Goal: Task Accomplishment & Management: Manage account settings

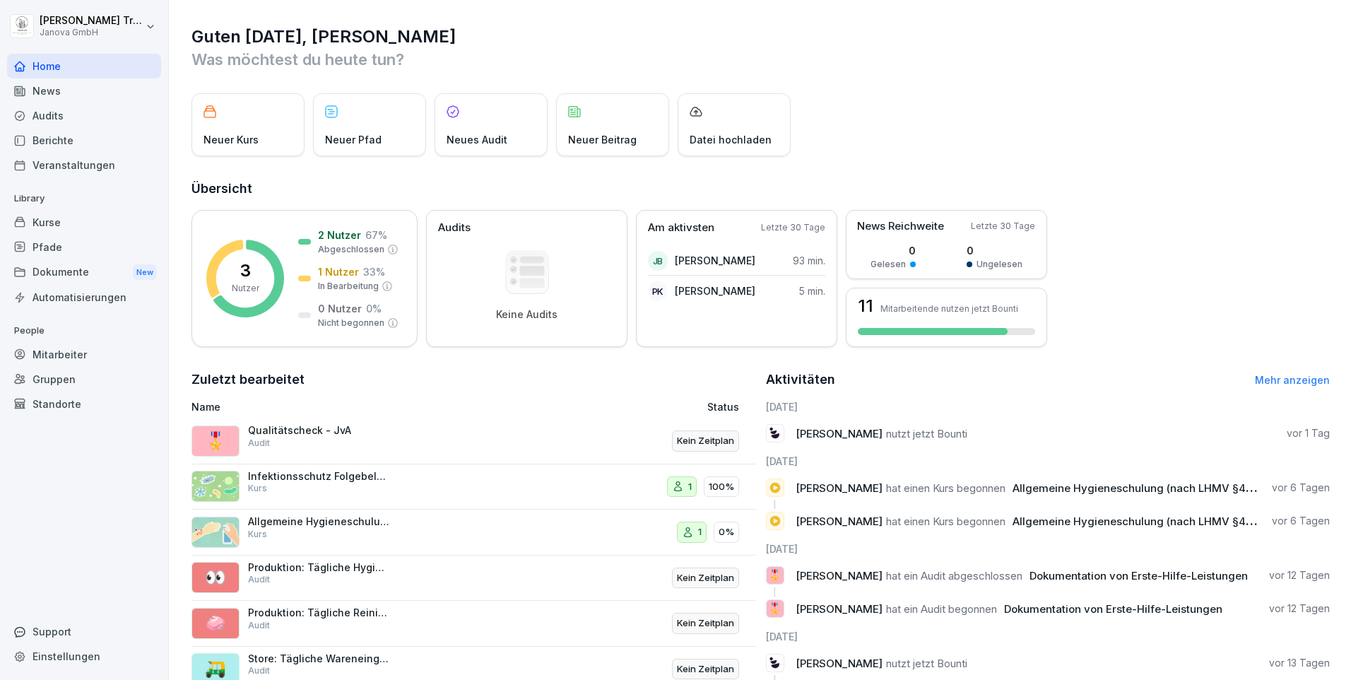
click at [52, 221] on div "Kurse" at bounding box center [84, 222] width 154 height 25
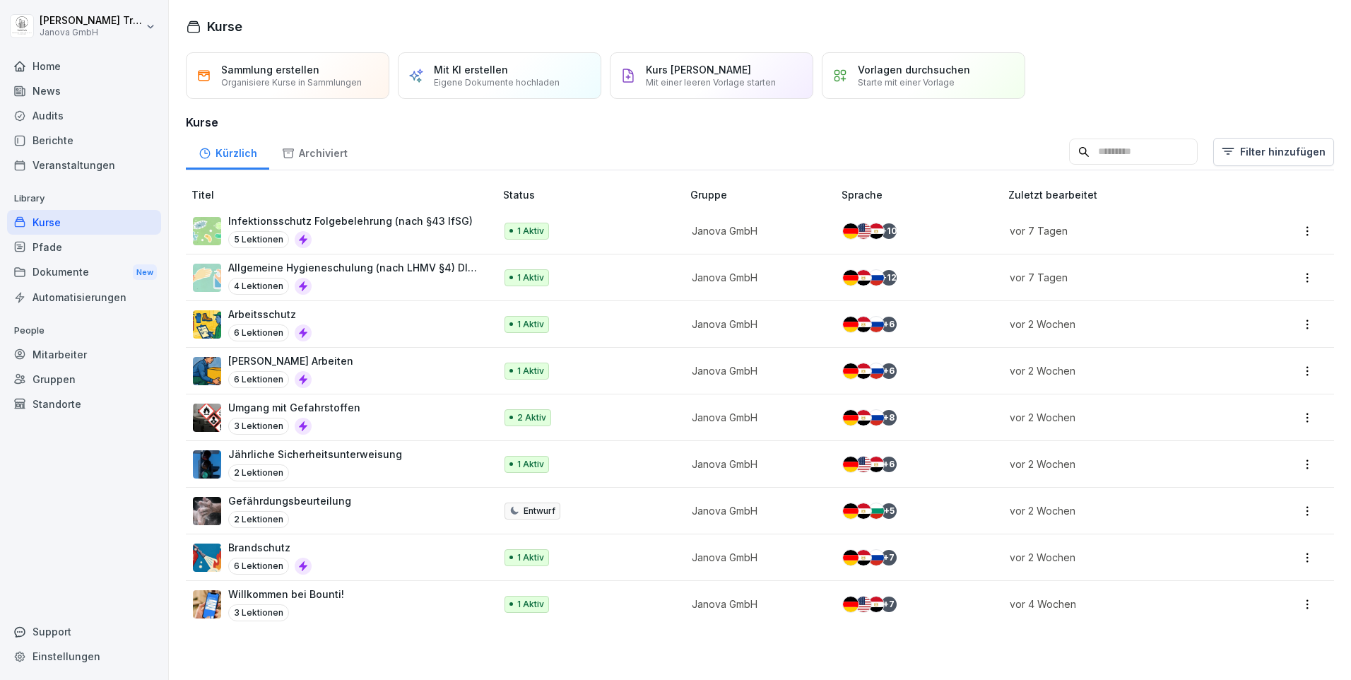
click at [42, 113] on div "Audits" at bounding box center [84, 115] width 154 height 25
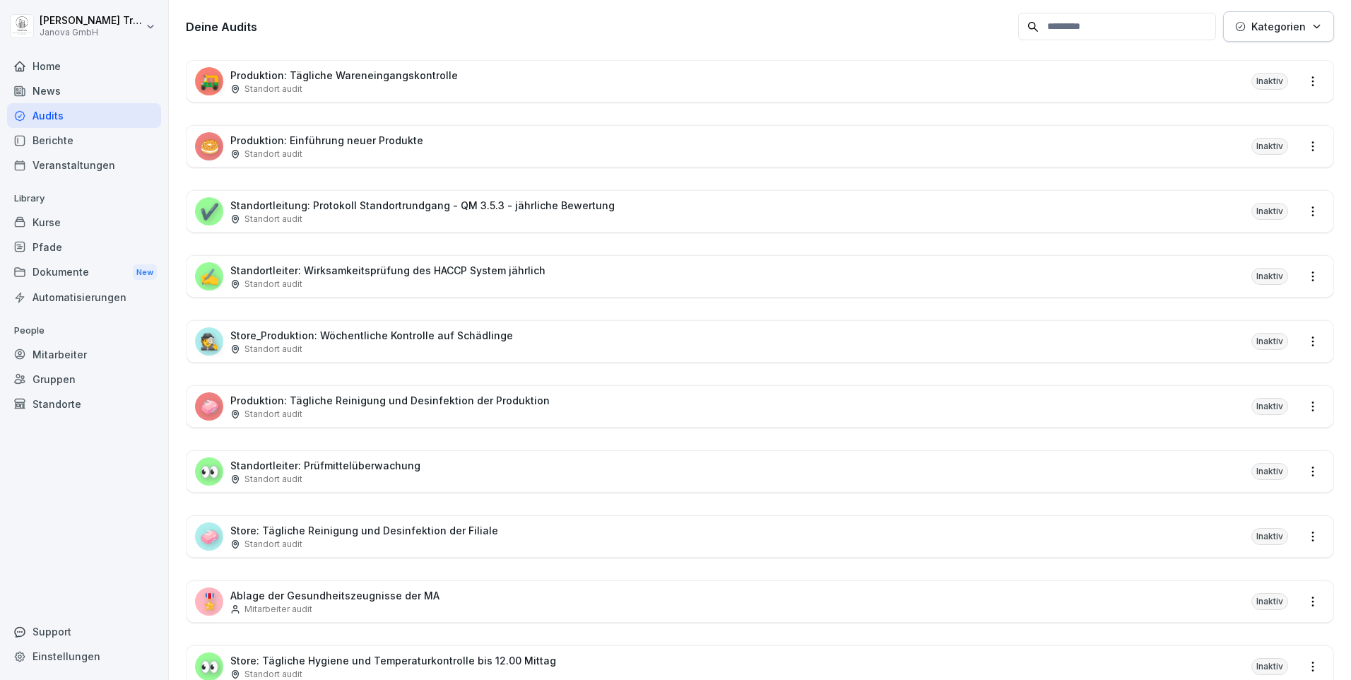
scroll to position [283, 0]
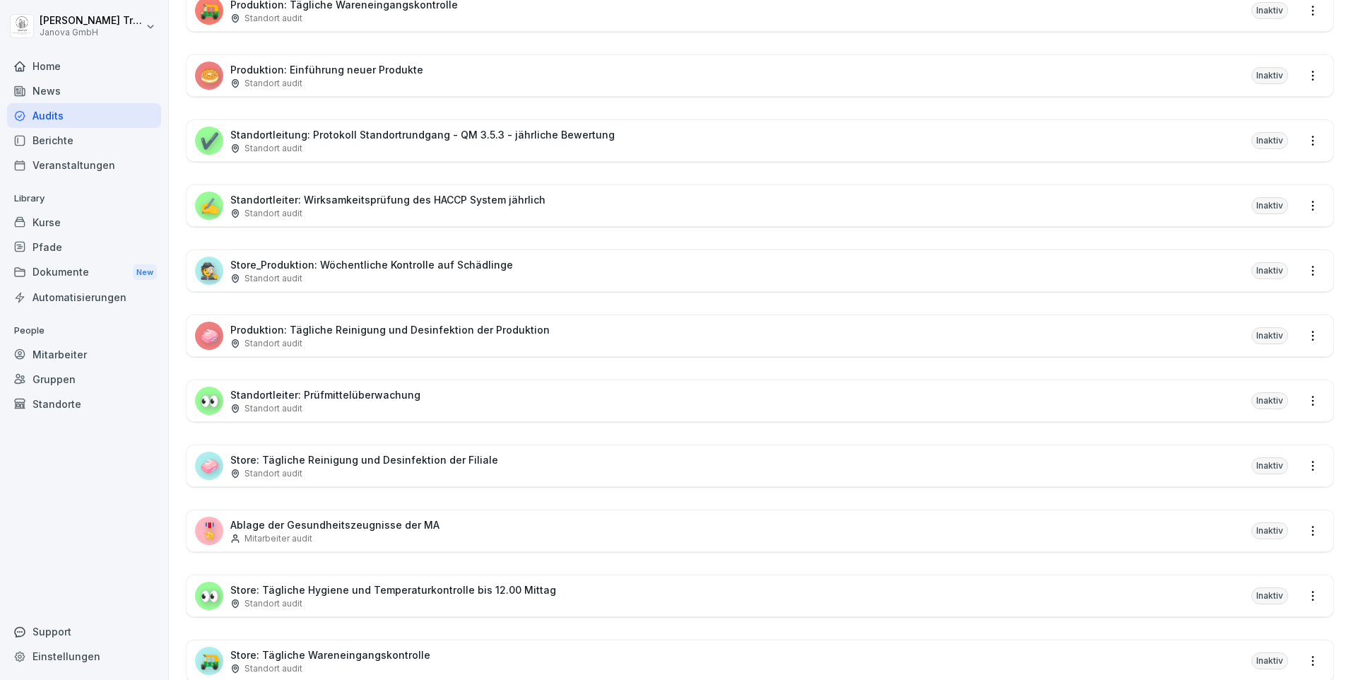
click at [446, 521] on div "🎖️ Ablage der Gesundheitszeugnisse der MA Mitarbeiter audit Inaktiv" at bounding box center [759, 530] width 1146 height 41
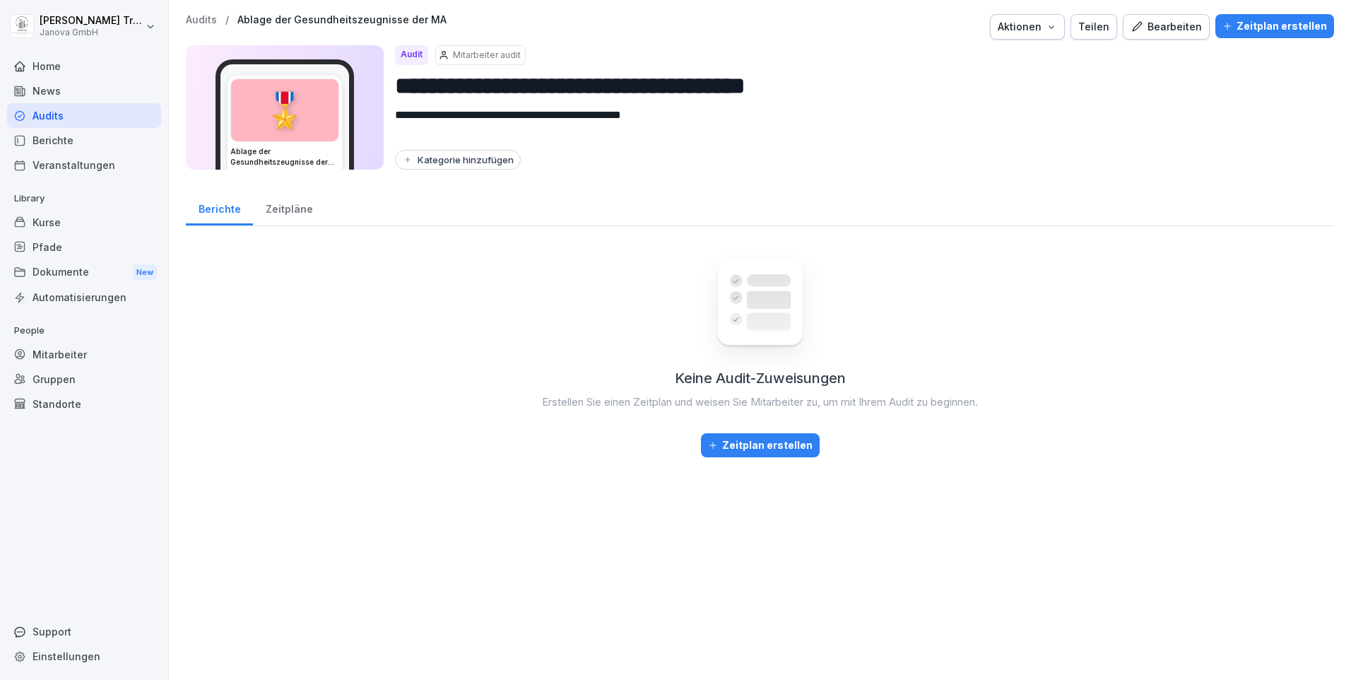
click at [1168, 26] on div "Bearbeiten" at bounding box center [1165, 27] width 71 height 16
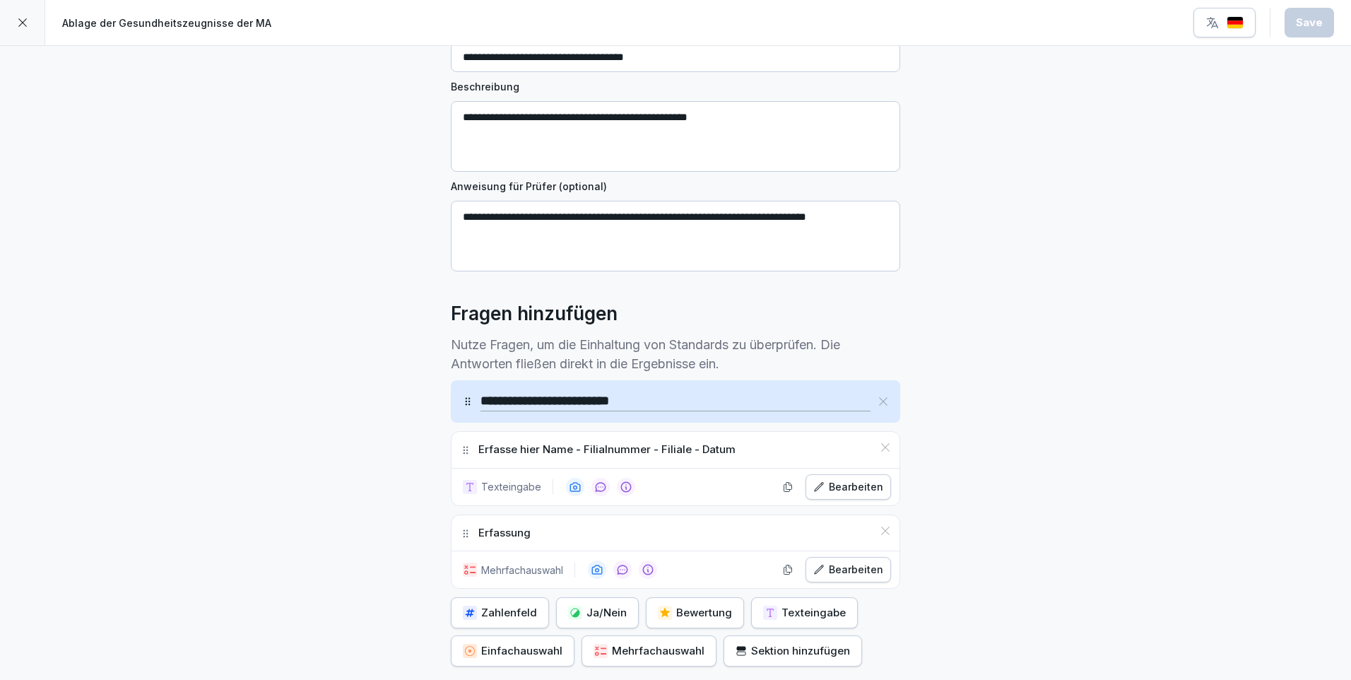
scroll to position [280, 0]
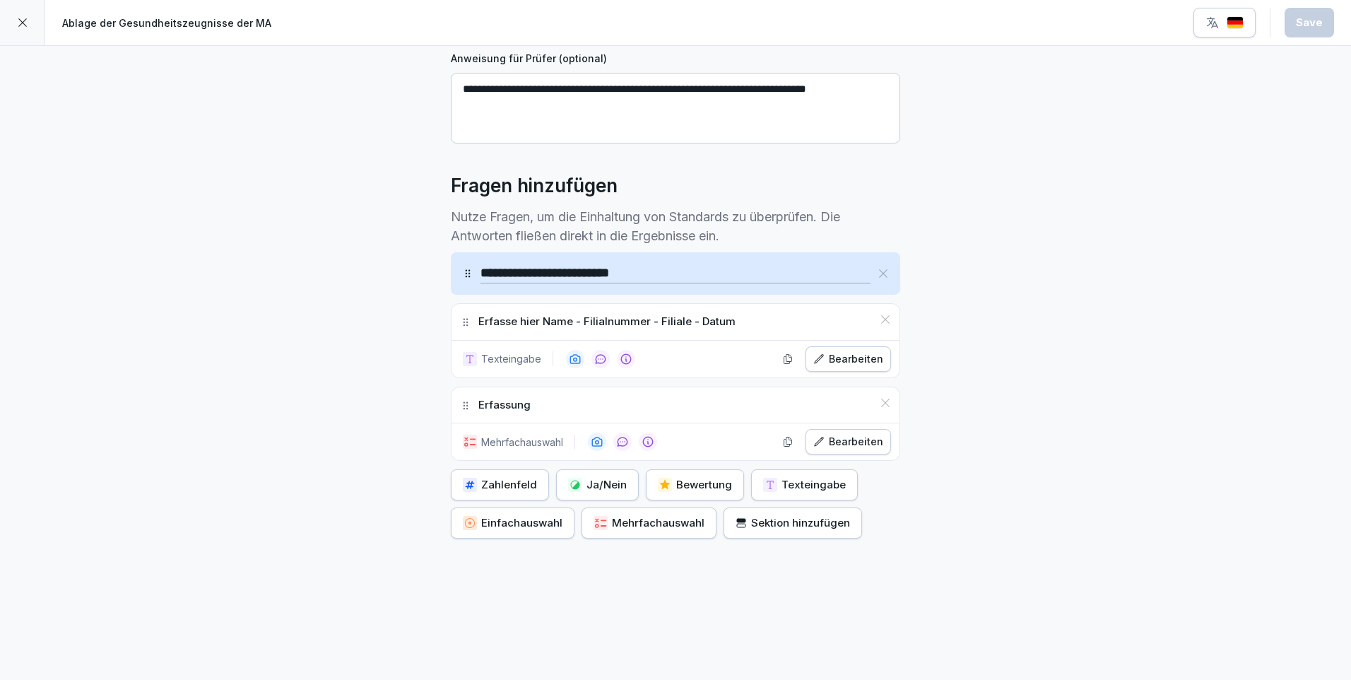
click at [847, 434] on div "Bearbeiten" at bounding box center [848, 442] width 70 height 16
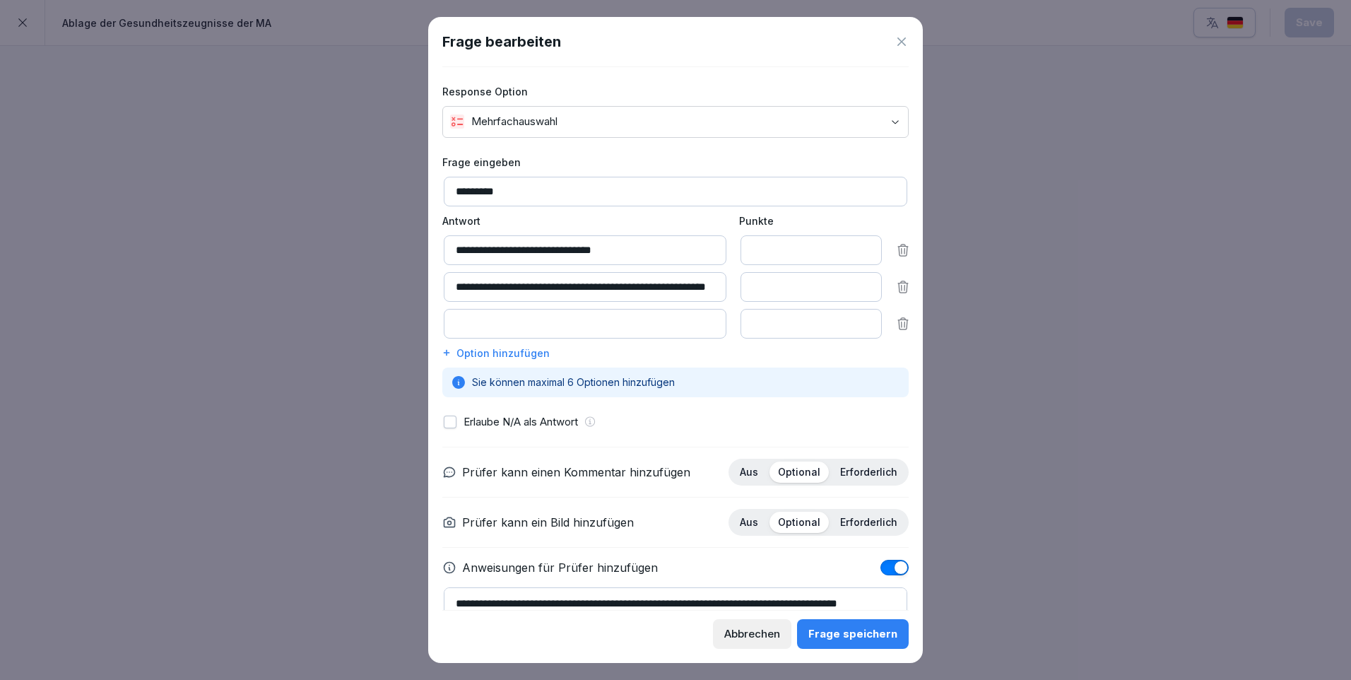
click at [873, 517] on p "Erforderlich" at bounding box center [868, 522] width 57 height 13
click at [867, 627] on div "Frage speichern" at bounding box center [852, 634] width 89 height 16
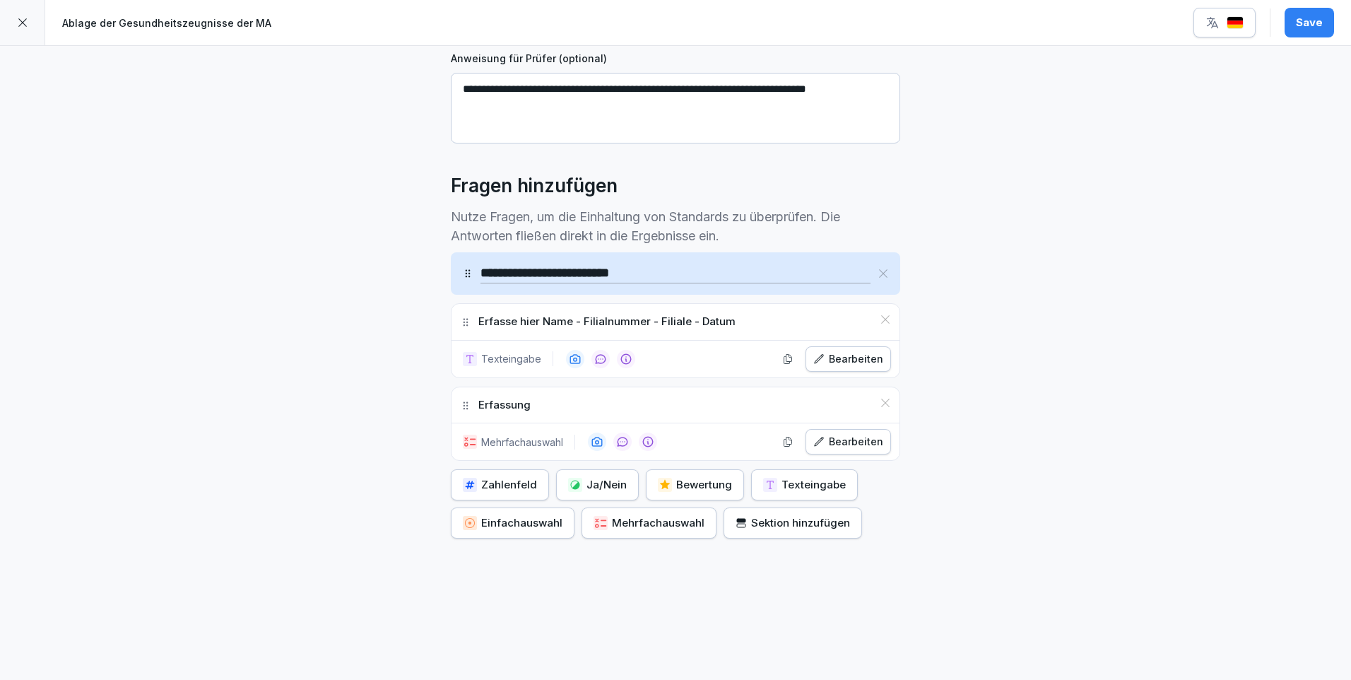
click at [869, 357] on button "Bearbeiten" at bounding box center [847, 358] width 85 height 25
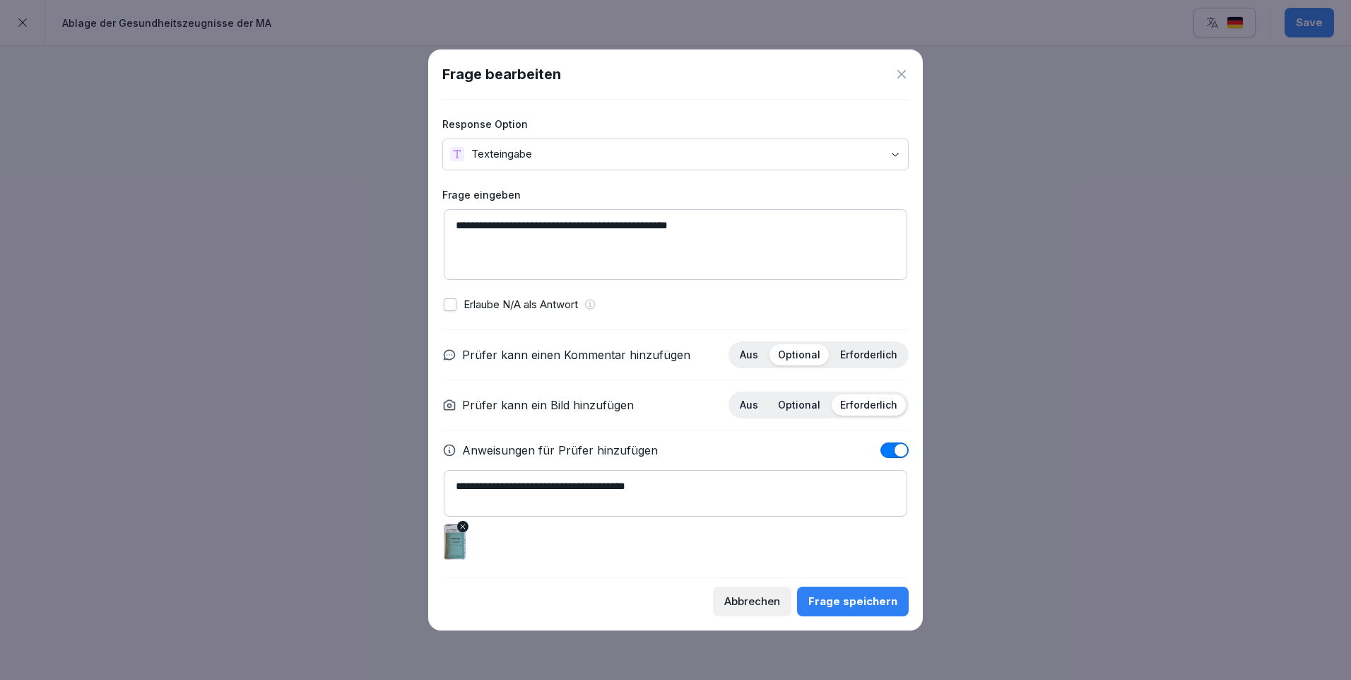
click at [764, 400] on div "Aus" at bounding box center [748, 404] width 35 height 21
click at [461, 547] on img at bounding box center [455, 541] width 22 height 37
drag, startPoint x: 704, startPoint y: 484, endPoint x: 414, endPoint y: 467, distance: 290.8
click at [414, 467] on body "**********" at bounding box center [675, 340] width 1351 height 680
click at [874, 603] on div "Frage speichern" at bounding box center [852, 601] width 89 height 16
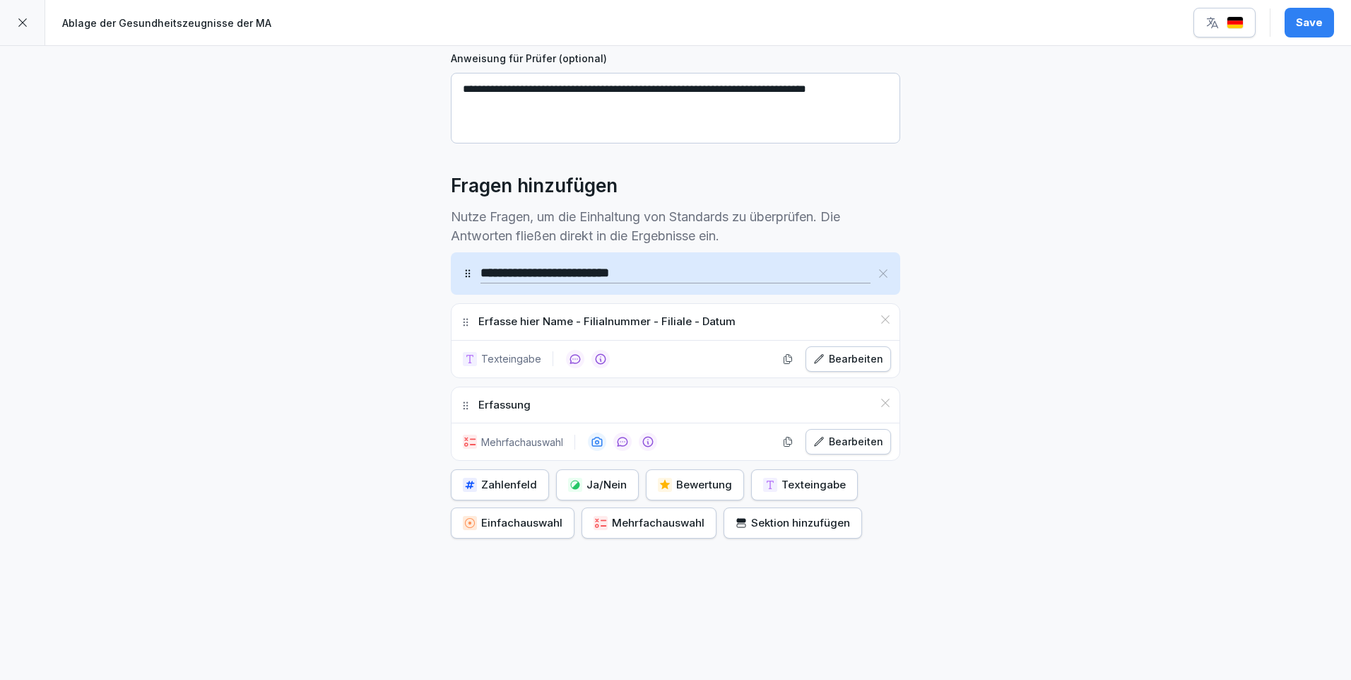
click at [870, 439] on button "Bearbeiten" at bounding box center [847, 441] width 85 height 25
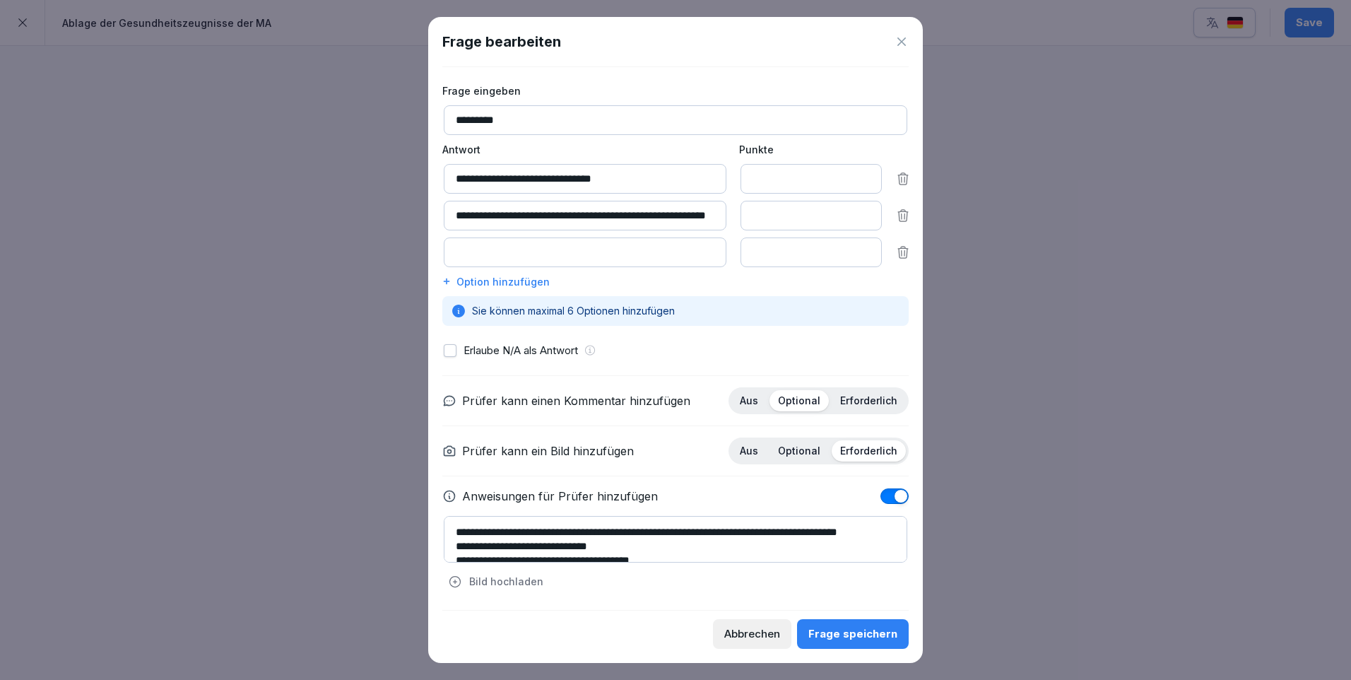
scroll to position [28, 0]
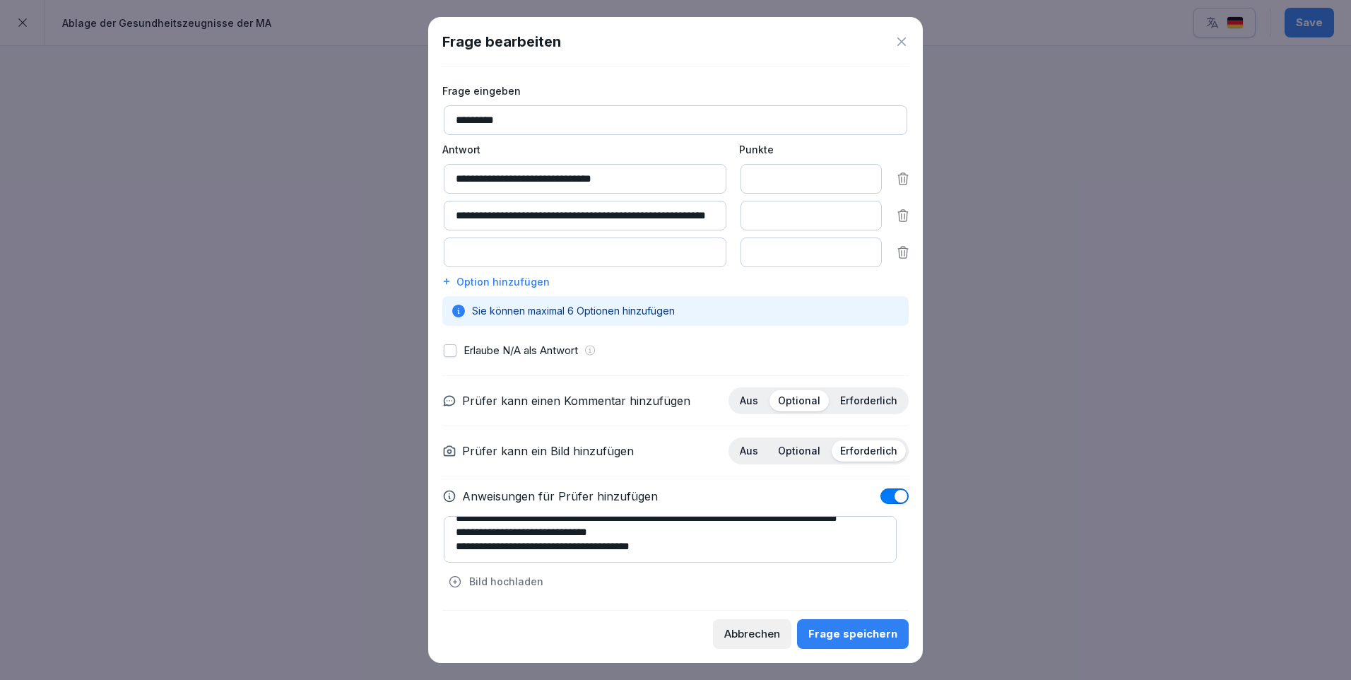
click at [723, 540] on textarea "**********" at bounding box center [670, 539] width 453 height 47
type textarea "**********"
click at [845, 637] on div "Frage speichern" at bounding box center [852, 634] width 89 height 16
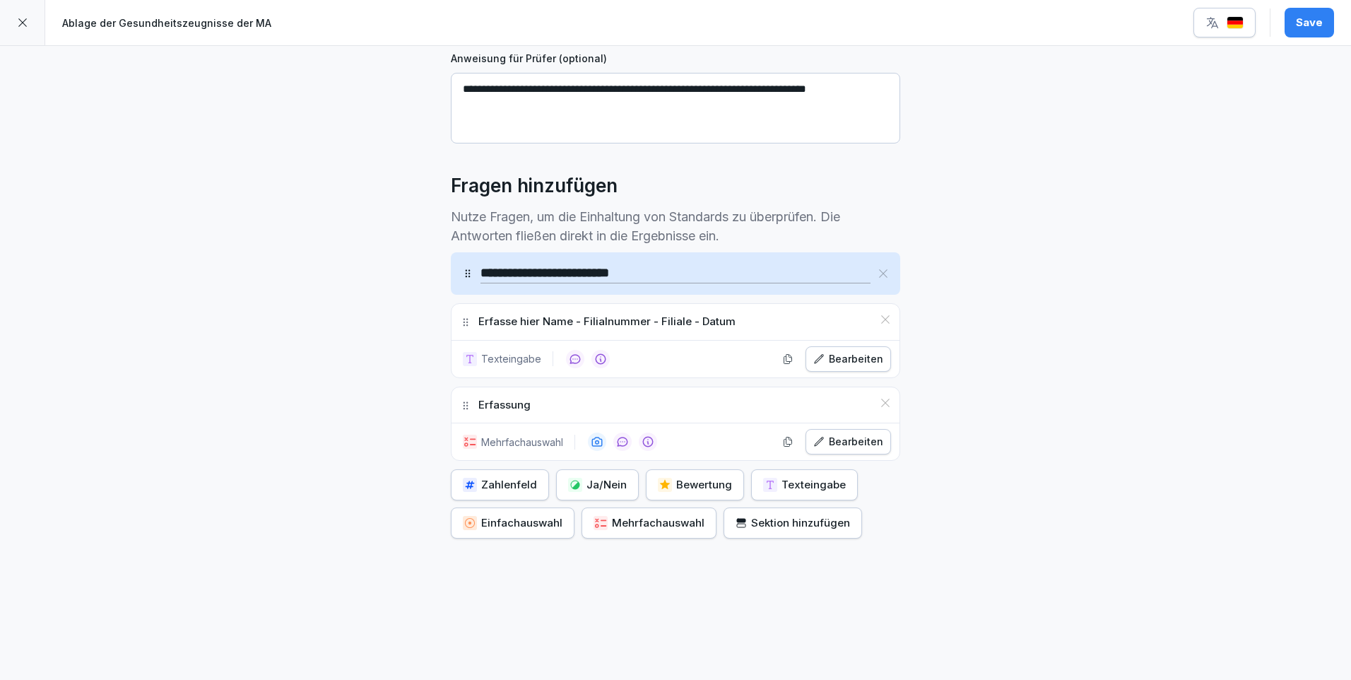
click at [1320, 33] on button "Save" at bounding box center [1308, 23] width 49 height 30
